Goal: Information Seeking & Learning: Learn about a topic

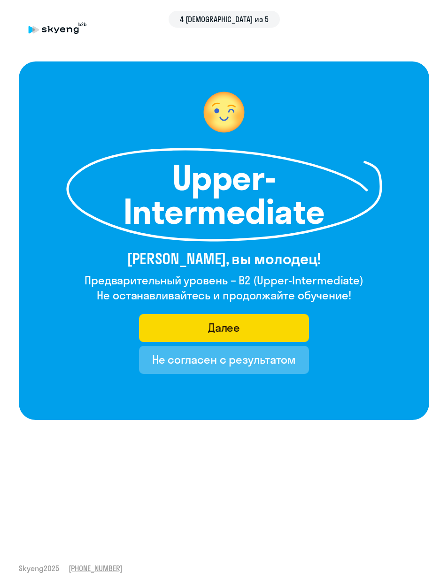
click at [164, 326] on button "Далее" at bounding box center [224, 328] width 170 height 28
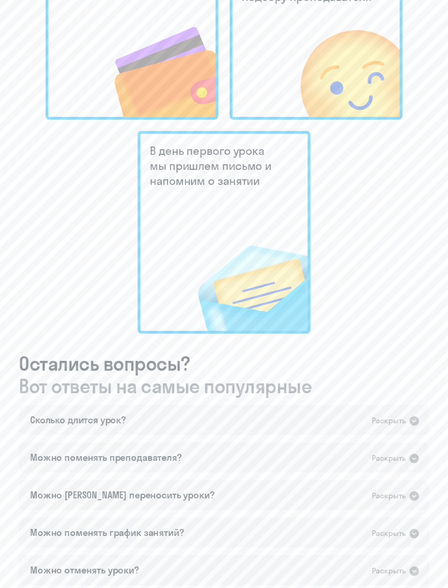
click at [86, 416] on div "Сколько длится урок?" at bounding box center [78, 420] width 96 height 13
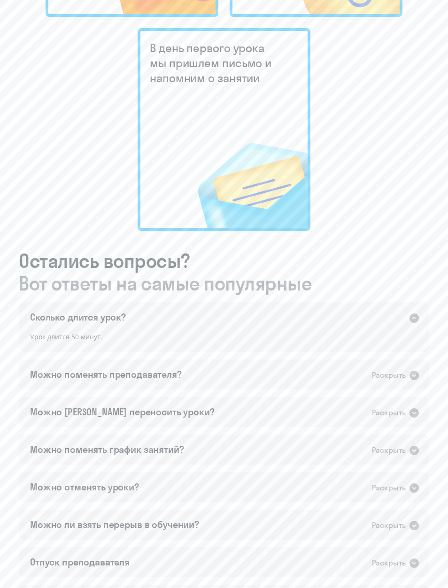
scroll to position [482, 0]
click at [60, 373] on div "Можно поменять преподавателя?" at bounding box center [106, 374] width 152 height 13
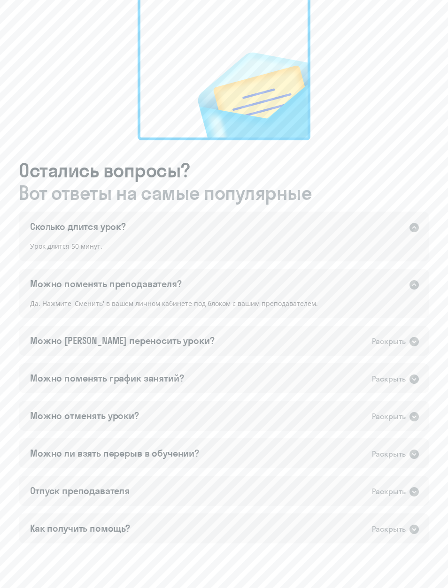
scroll to position [573, 0]
click at [57, 331] on div "Можно [PERSON_NAME] переносить уроки? Раскрыть" at bounding box center [224, 340] width 410 height 30
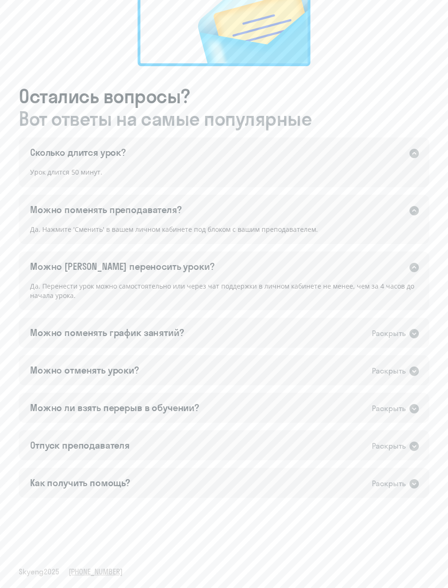
click at [61, 332] on div "Можно поменять график занятий?" at bounding box center [107, 333] width 154 height 13
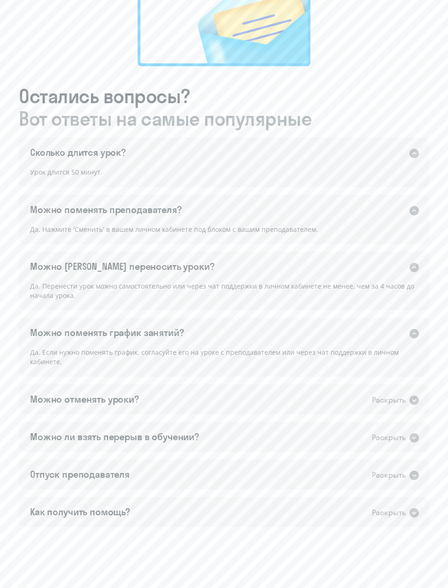
click at [60, 398] on div "Можно отменять уроки?" at bounding box center [84, 399] width 109 height 13
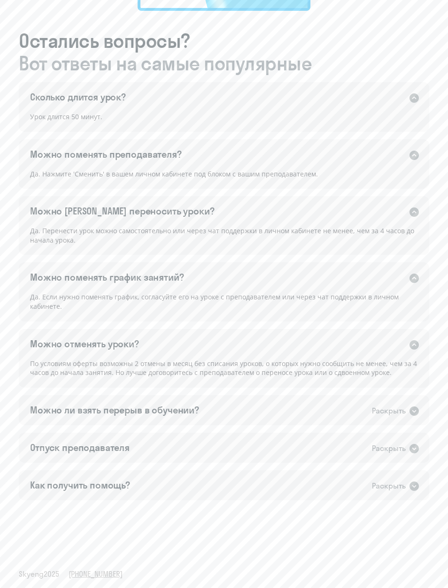
scroll to position [706, 0]
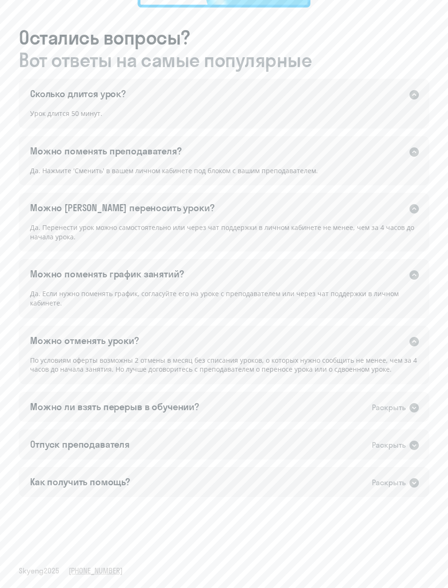
click at [54, 410] on div "Можно ли взять перерыв в обучении?" at bounding box center [114, 407] width 169 height 13
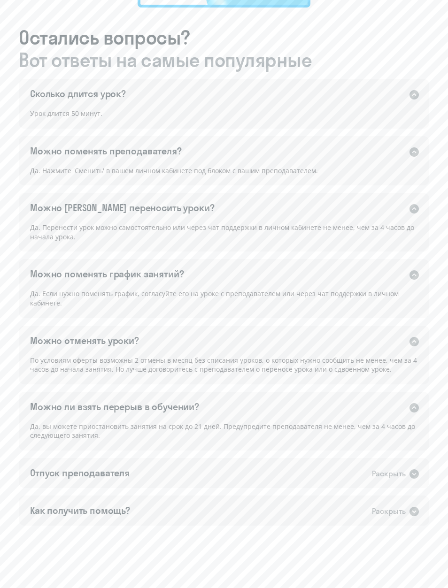
click at [46, 476] on div "Отпуск преподавателя" at bounding box center [80, 473] width 100 height 13
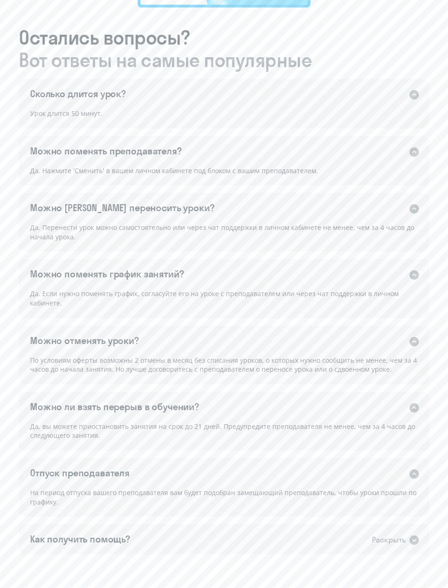
click at [422, 533] on div "Как получить помощь? Раскрыть" at bounding box center [224, 540] width 410 height 30
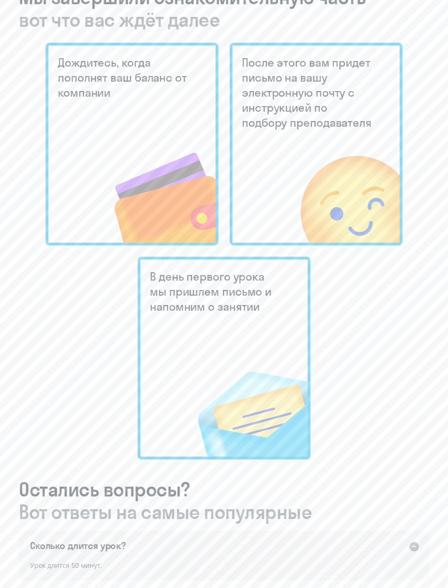
scroll to position [0, 0]
